Goal: Transaction & Acquisition: Subscribe to service/newsletter

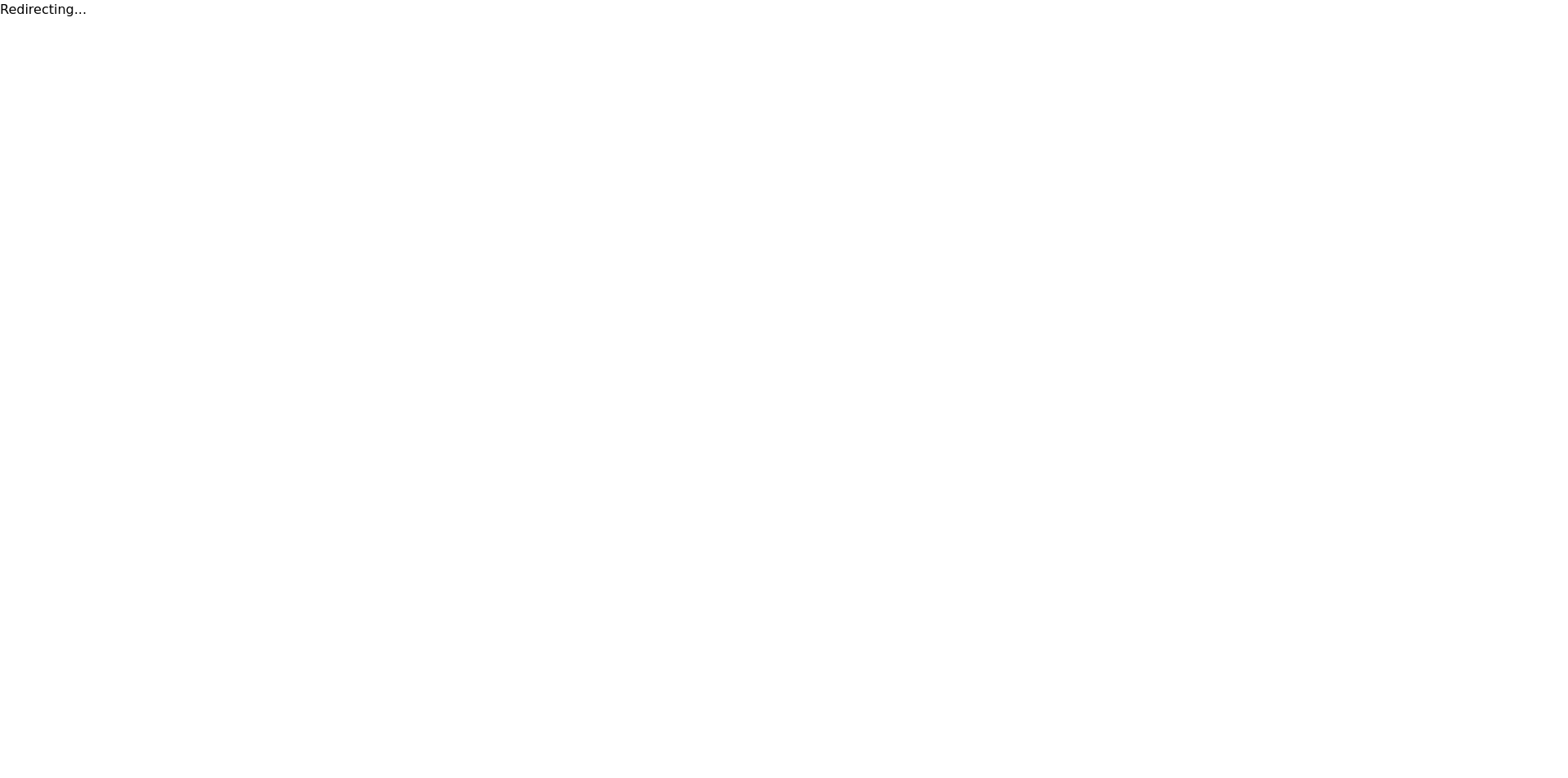
click at [1080, 19] on html "Redirecting..." at bounding box center [784, 10] width 1568 height 19
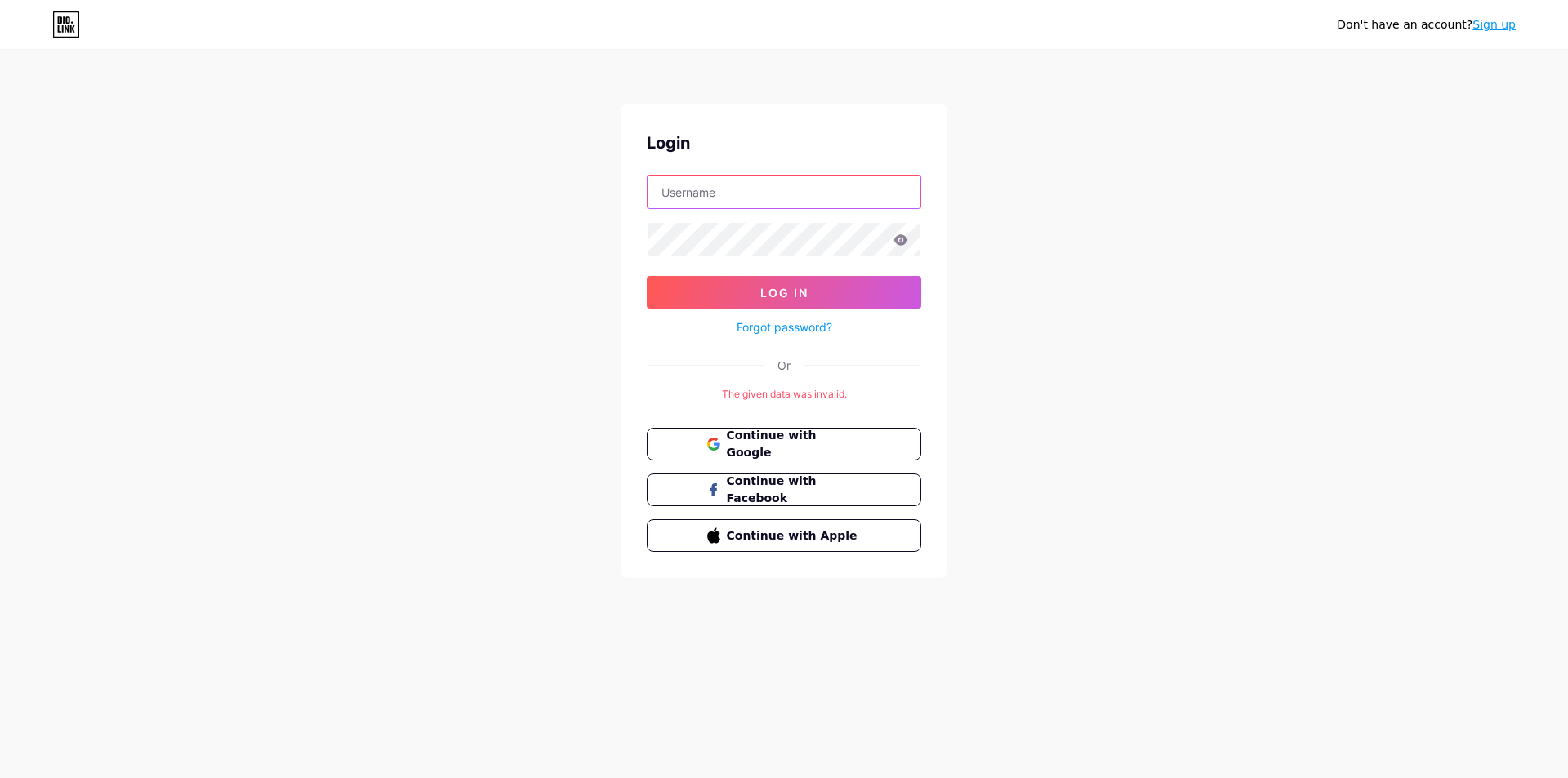
type input "[EMAIL_ADDRESS][DOMAIN_NAME]"
click at [841, 453] on button "Continue with Google" at bounding box center [783, 444] width 278 height 34
type input "[EMAIL_ADDRESS][DOMAIN_NAME]"
click at [1503, 23] on link "Sign up" at bounding box center [1494, 25] width 43 height 13
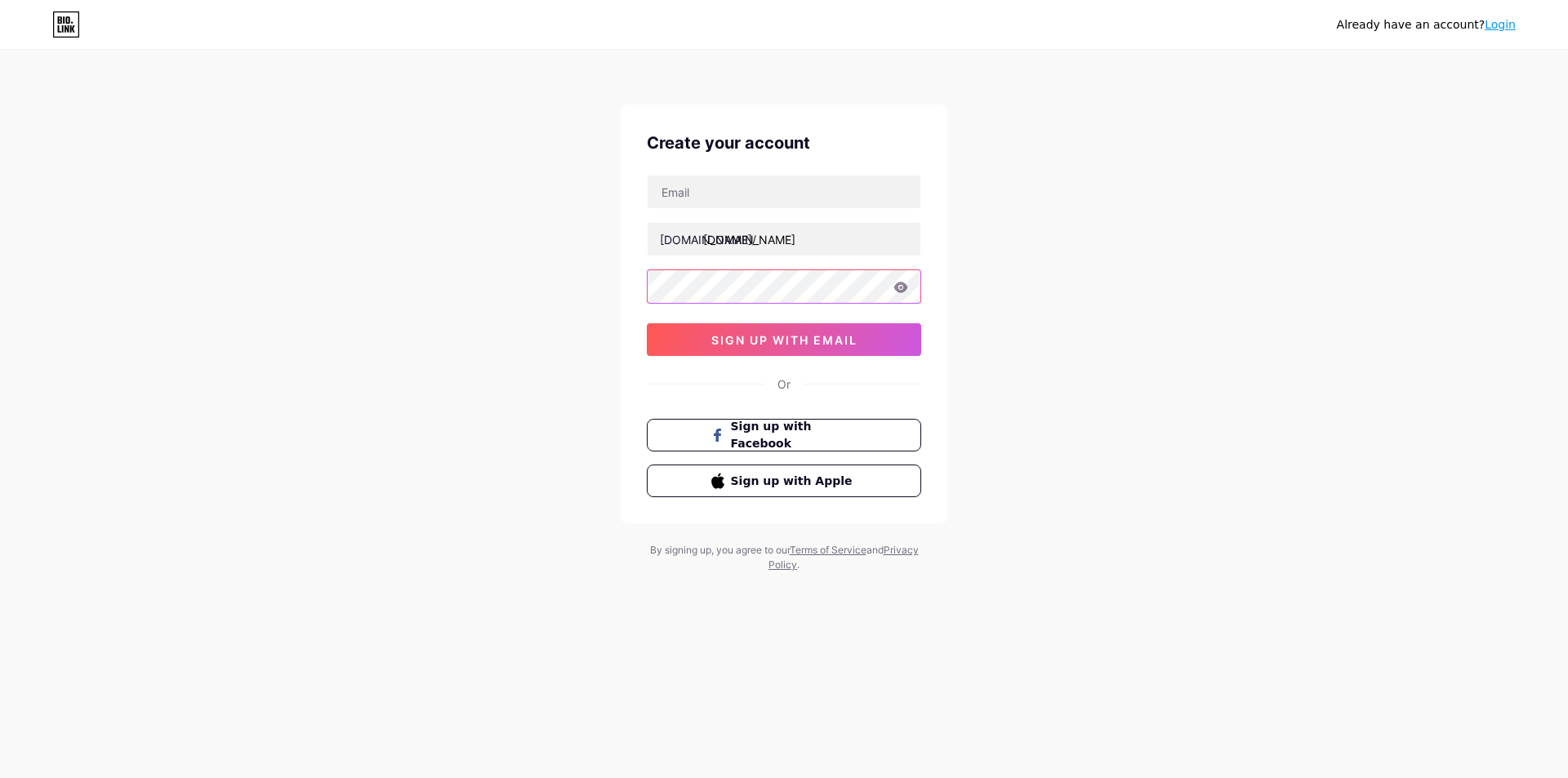
type input "[EMAIL_ADDRESS][DOMAIN_NAME]"
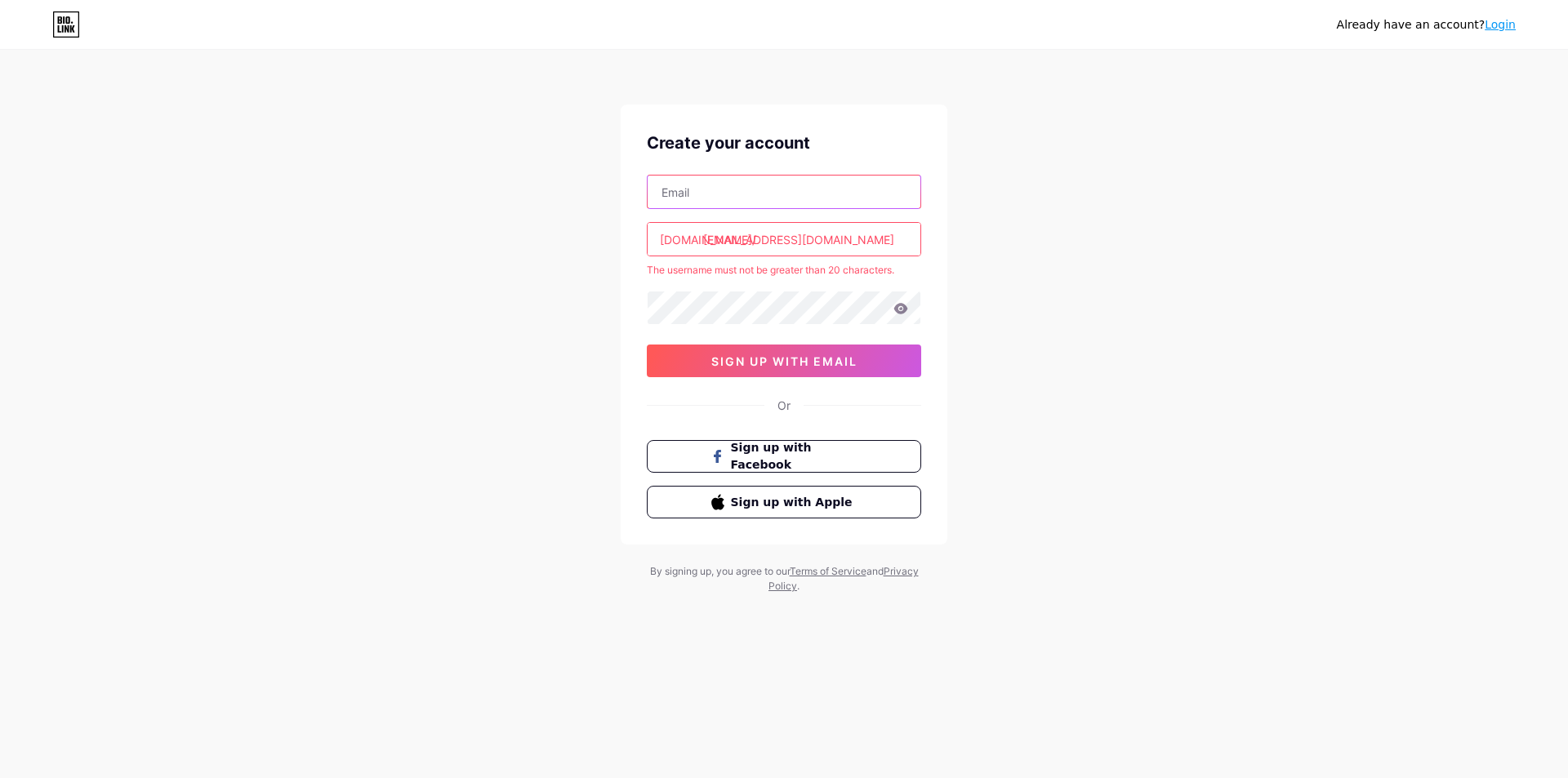
click at [746, 184] on input "text" at bounding box center [784, 192] width 273 height 33
paste input "lineaqo4795@livingstonia.org"
type input "lineaqo4795@livingstonia.org"
click at [745, 243] on input "[EMAIL_ADDRESS][DOMAIN_NAME]" at bounding box center [784, 240] width 273 height 33
paste input "lineaqo4795"
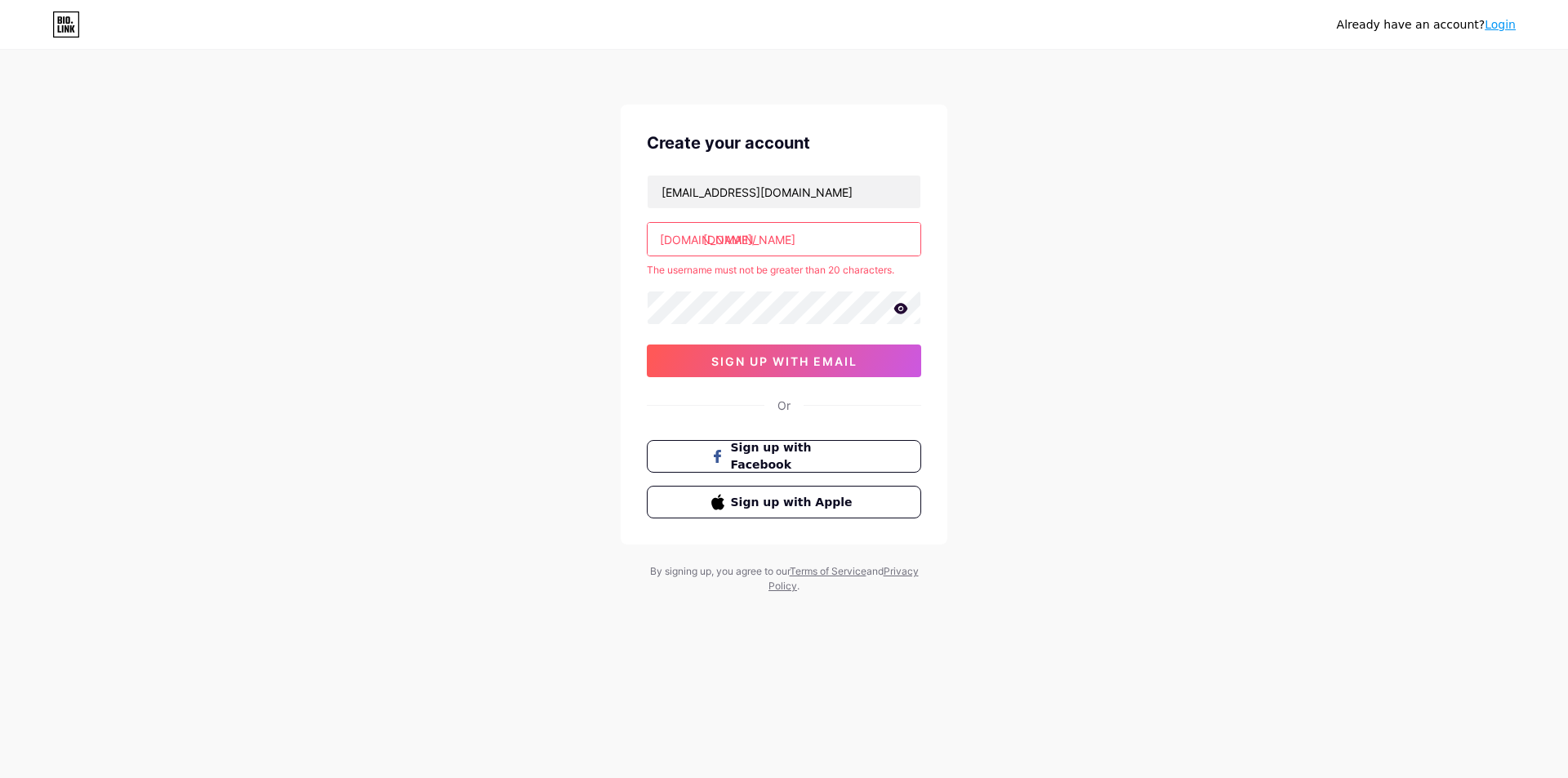
drag, startPoint x: 748, startPoint y: 240, endPoint x: 1122, endPoint y: 245, distance: 374.0
click at [1122, 245] on div "Already have an account? Login Create your account lineaqo4795@livingstonia.org…" at bounding box center [784, 323] width 1568 height 646
type input "lineaqo4"
click at [708, 369] on div "Create your account lineaqo4795@livingstonia.org bio.link/ lineaqo4 The usernam…" at bounding box center [784, 324] width 327 height 440
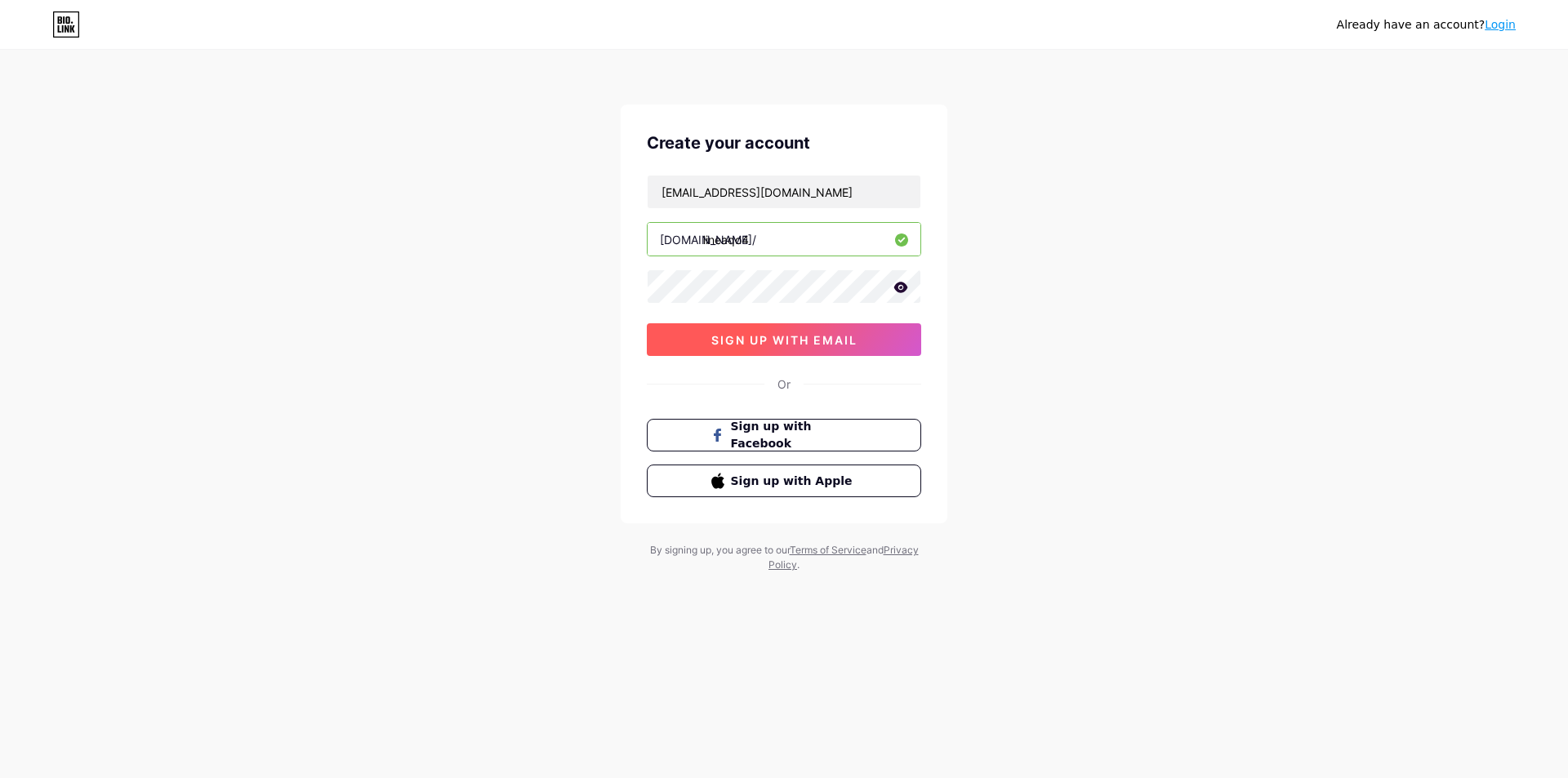
click at [712, 350] on button "sign up with email" at bounding box center [784, 340] width 274 height 33
